Goal: Task Accomplishment & Management: Manage account settings

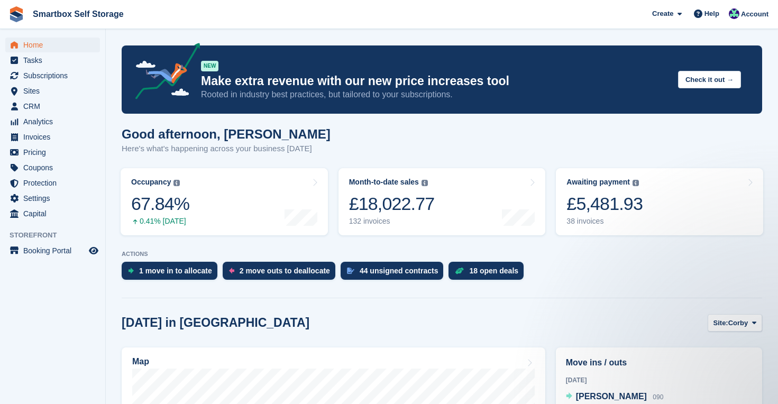
click at [26, 43] on span "Home" at bounding box center [54, 45] width 63 height 15
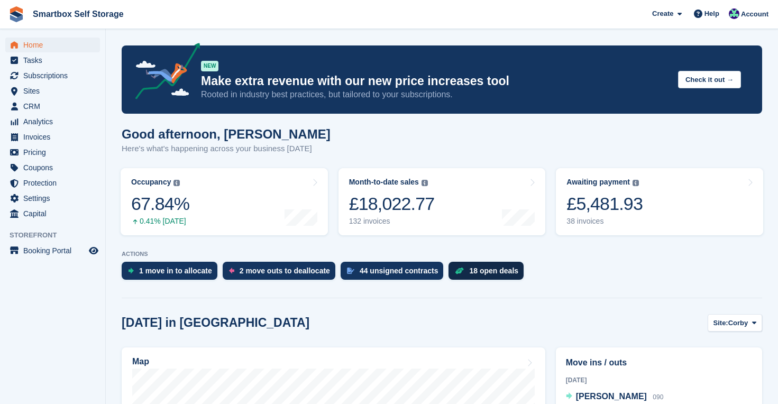
click at [501, 273] on div "18 open deals" at bounding box center [493, 271] width 49 height 8
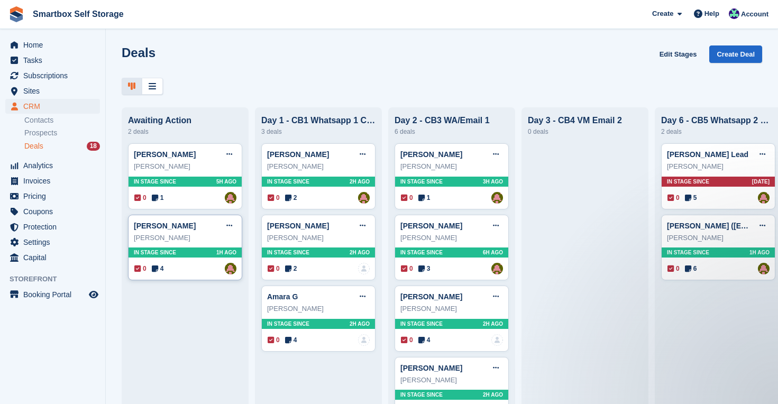
click at [196, 241] on div "Scott Campbell" at bounding box center [185, 238] width 103 height 11
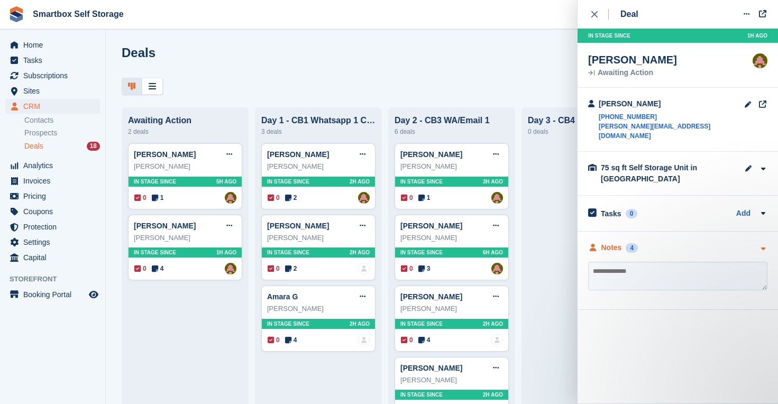
click at [613, 242] on div "Notes" at bounding box center [611, 247] width 21 height 11
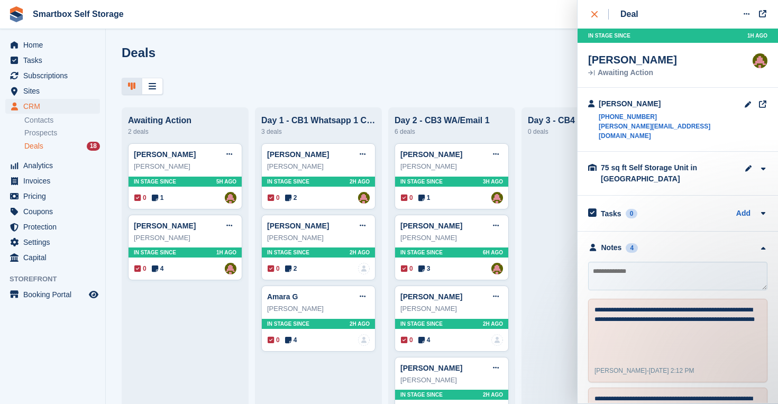
click at [598, 11] on div "close" at bounding box center [599, 14] width 17 height 11
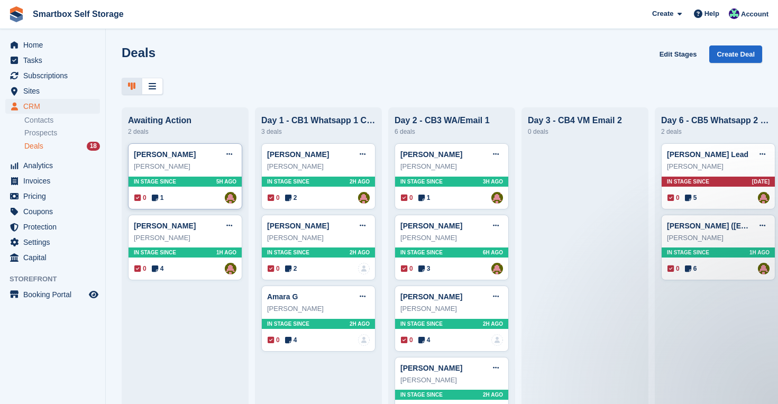
click at [160, 184] on span "In stage since" at bounding box center [155, 182] width 42 height 8
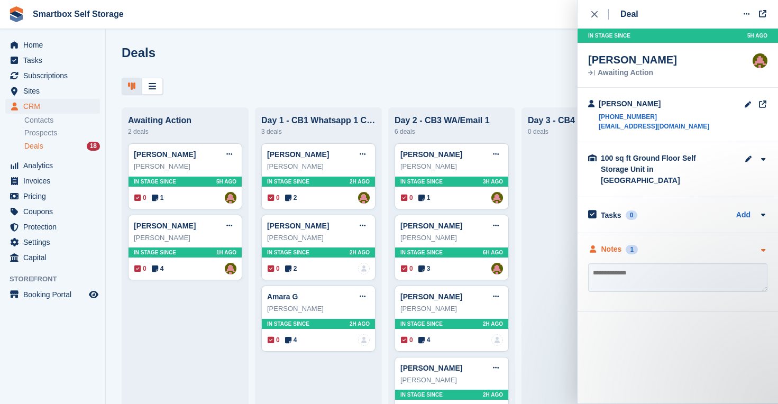
click at [616, 244] on div "Notes" at bounding box center [611, 249] width 21 height 11
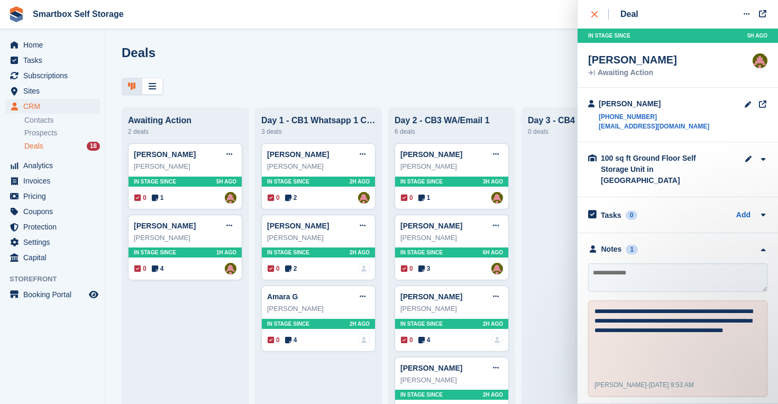
click at [595, 14] on icon "close" at bounding box center [594, 14] width 6 height 6
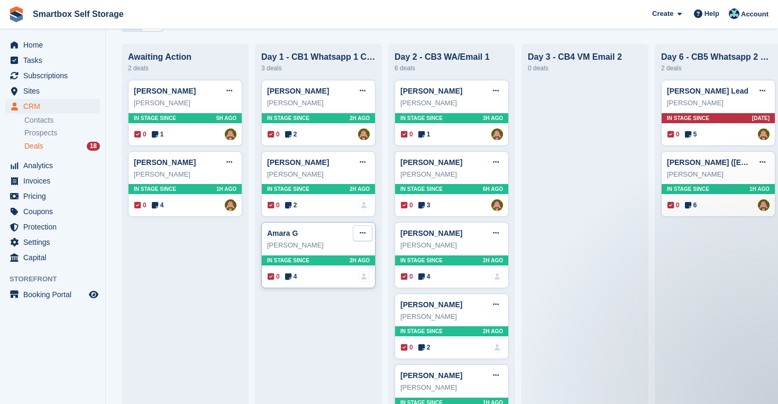
scroll to position [65, 0]
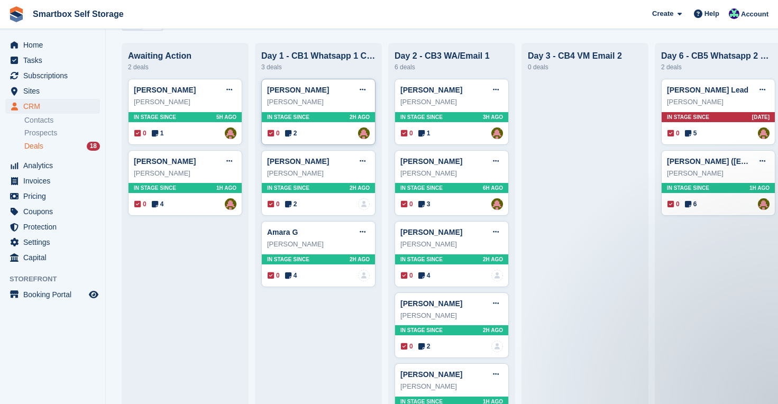
click at [336, 121] on div "In stage since 2H AGO" at bounding box center [318, 117] width 113 height 10
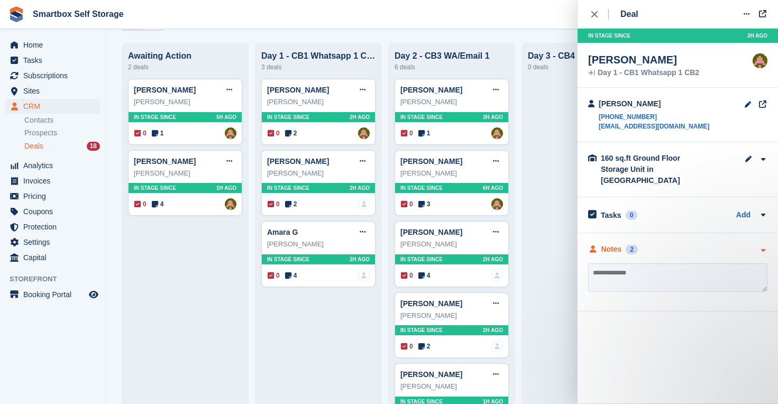
click at [606, 244] on div "Notes" at bounding box center [611, 249] width 21 height 11
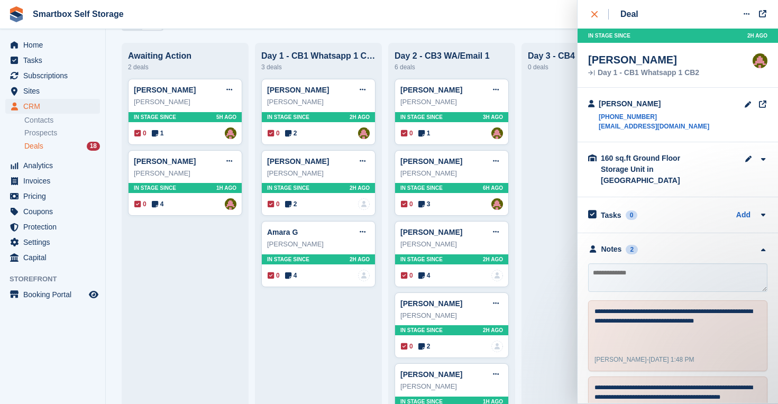
click at [592, 12] on icon "close" at bounding box center [594, 14] width 6 height 6
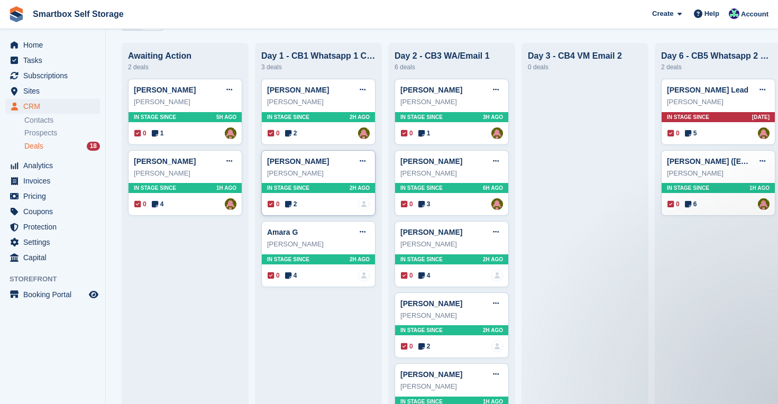
click at [335, 175] on div "John Ade" at bounding box center [318, 173] width 103 height 11
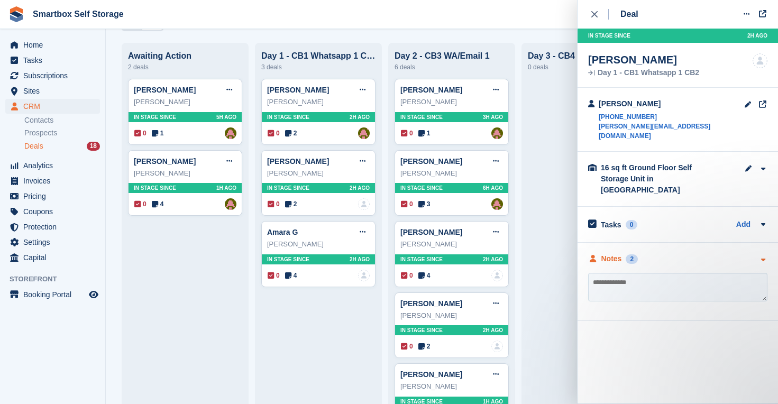
click at [607, 253] on div "Notes" at bounding box center [611, 258] width 21 height 11
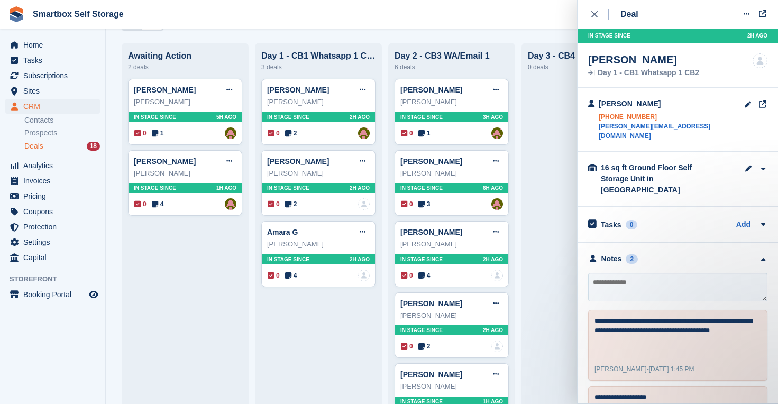
scroll to position [0, 0]
click at [594, 15] on icon "close" at bounding box center [594, 14] width 6 height 6
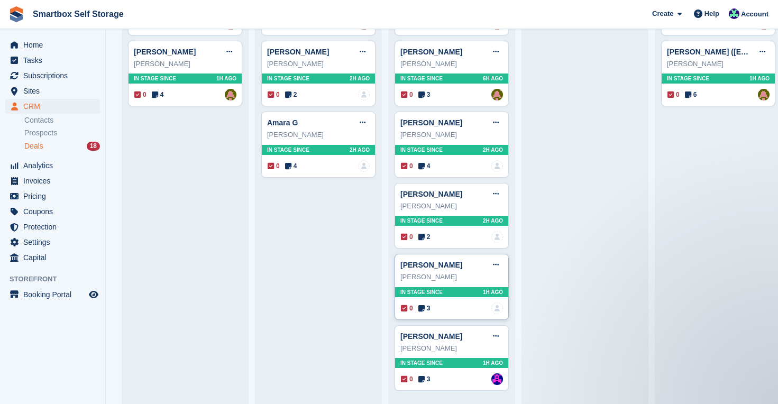
scroll to position [173, 0]
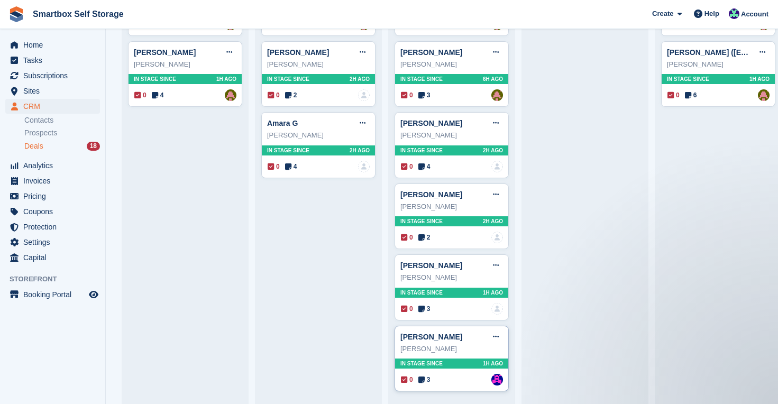
click at [457, 359] on div "In stage since 1H AGO" at bounding box center [451, 364] width 113 height 10
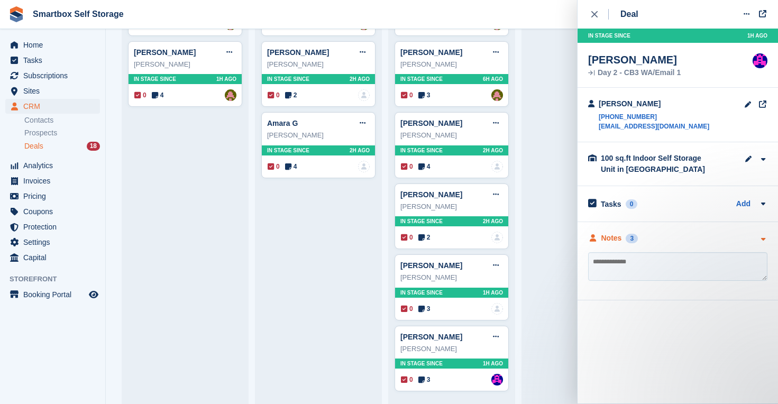
click at [609, 240] on div "Notes" at bounding box center [611, 238] width 21 height 11
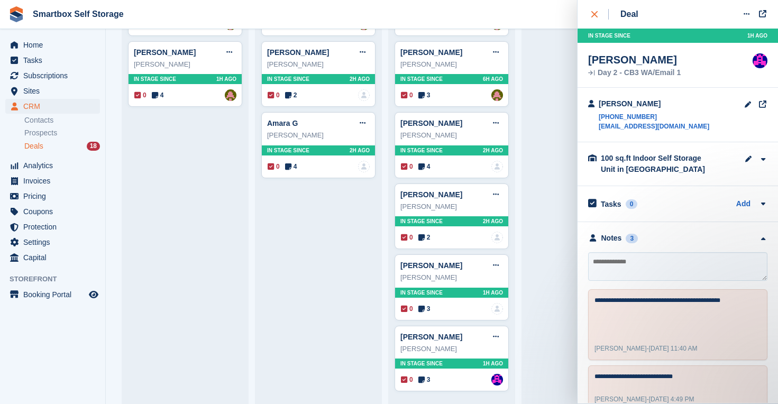
click at [592, 12] on icon "close" at bounding box center [594, 14] width 6 height 6
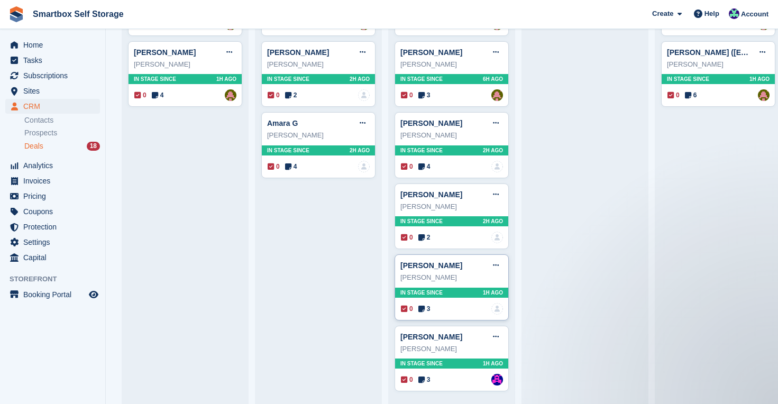
click at [445, 290] on div "In stage since 1H AGO" at bounding box center [451, 293] width 113 height 10
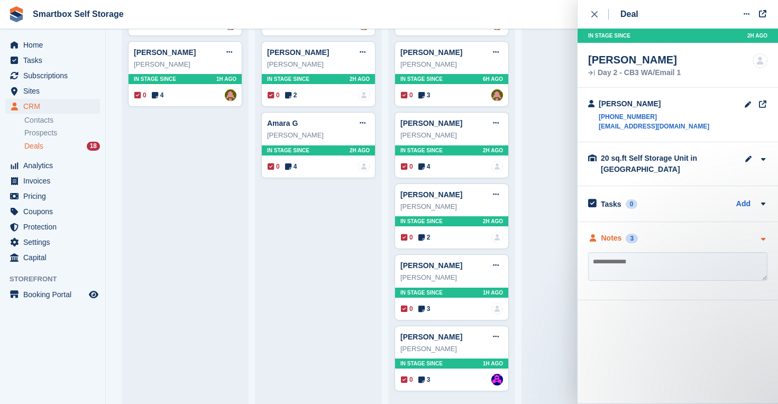
click at [608, 237] on div "Notes" at bounding box center [611, 238] width 21 height 11
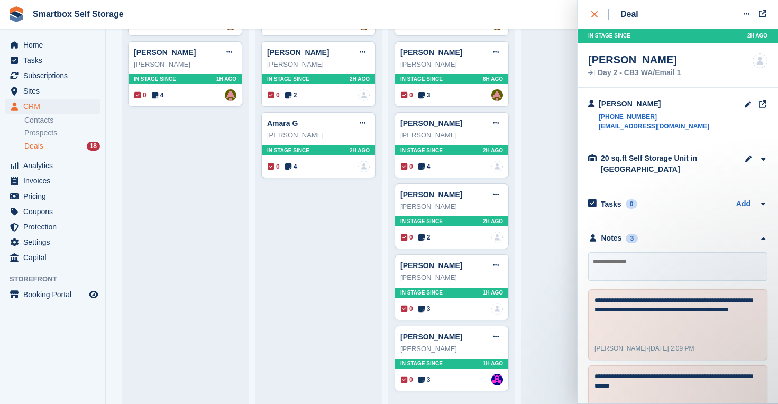
click at [590, 10] on button "close" at bounding box center [600, 14] width 24 height 29
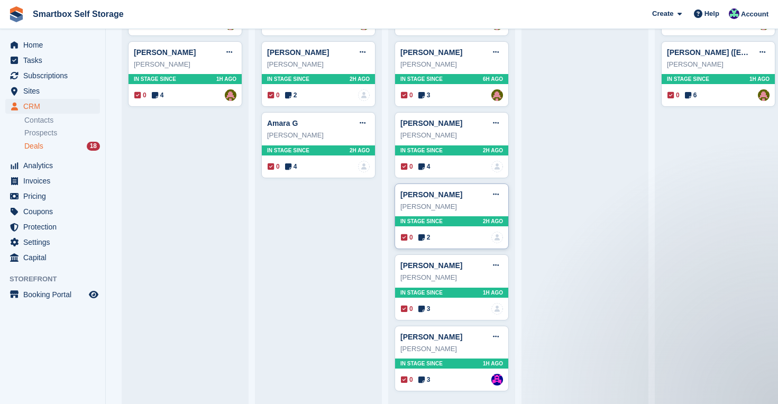
click at [434, 217] on span "In stage since" at bounding box center [421, 221] width 42 height 8
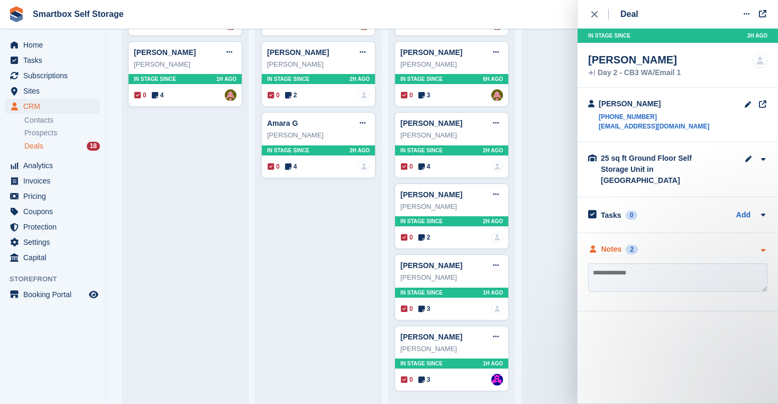
click at [611, 244] on div "Notes" at bounding box center [611, 249] width 21 height 11
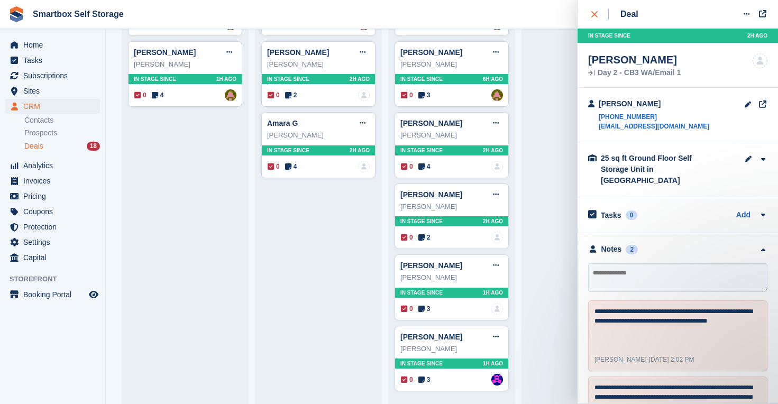
click at [596, 9] on div "close" at bounding box center [599, 14] width 17 height 11
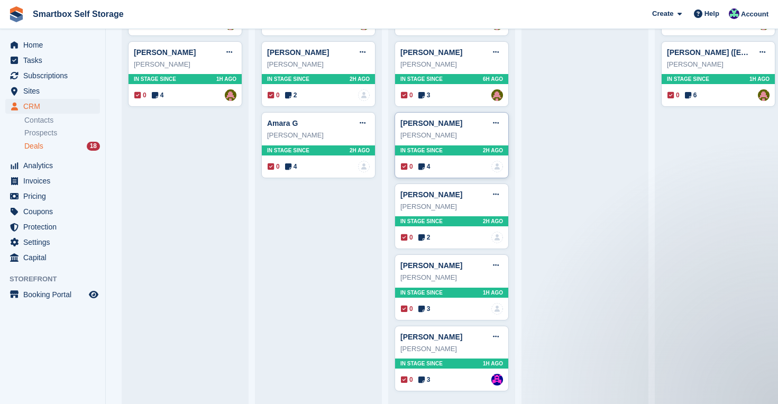
click at [457, 150] on div "In stage since 2H AGO" at bounding box center [451, 150] width 113 height 10
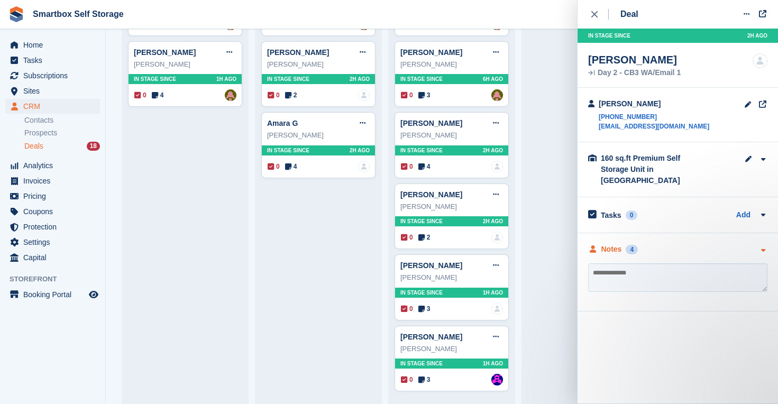
click at [606, 244] on div "Notes" at bounding box center [611, 249] width 21 height 11
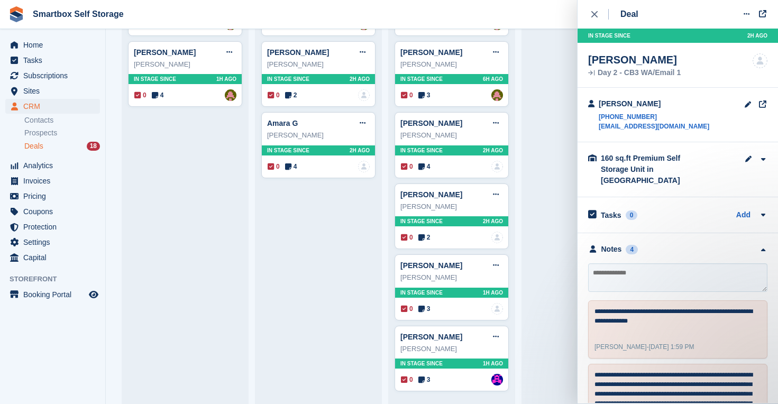
scroll to position [0, 0]
click at [595, 13] on icon "close" at bounding box center [594, 14] width 6 height 6
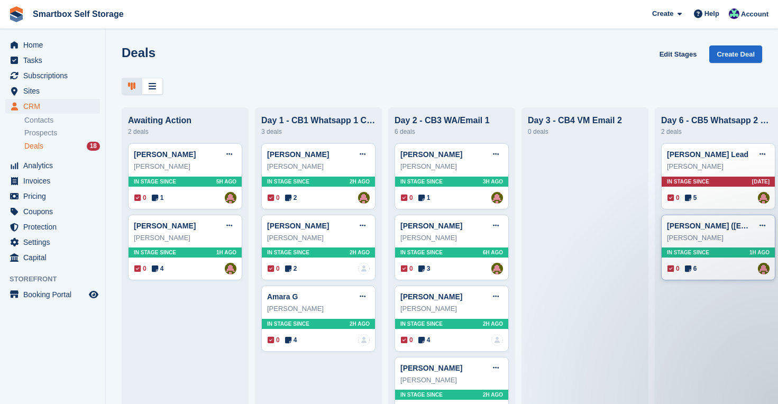
click at [686, 253] on span "In stage since" at bounding box center [688, 253] width 42 height 8
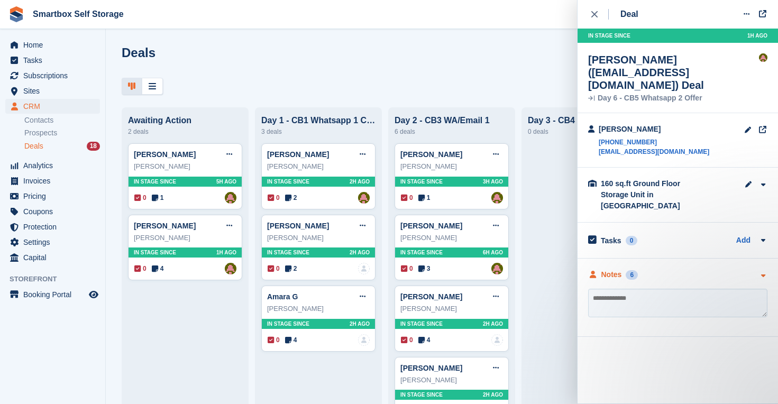
click at [619, 269] on div "Notes" at bounding box center [611, 274] width 21 height 11
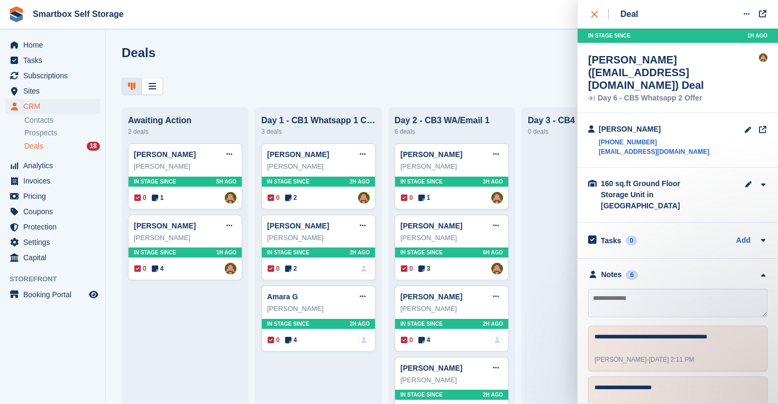
click at [593, 10] on div "close" at bounding box center [599, 14] width 17 height 11
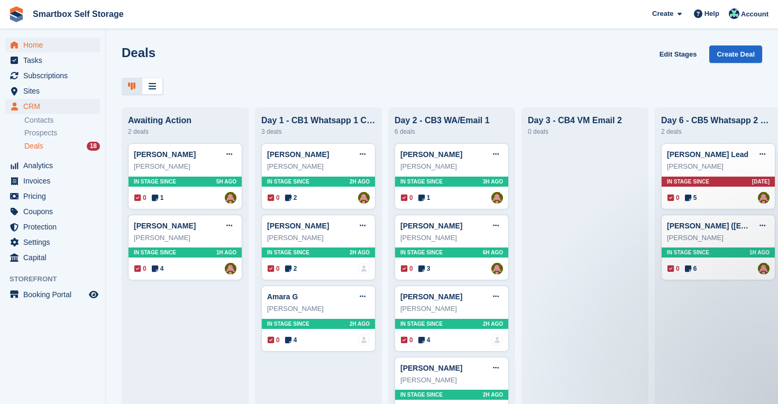
click at [41, 45] on span "Home" at bounding box center [54, 45] width 63 height 15
